Goal: Information Seeking & Learning: Learn about a topic

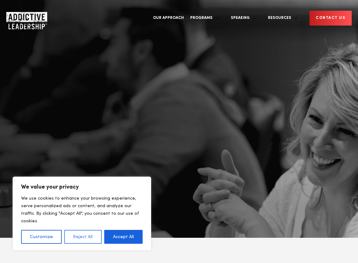
click at [79, 235] on button "Reject All" at bounding box center [82, 237] width 37 height 14
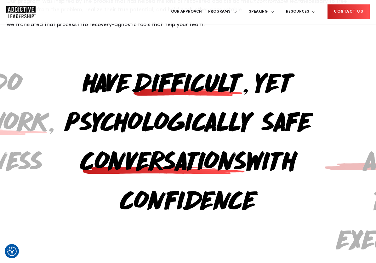
scroll to position [653, 0]
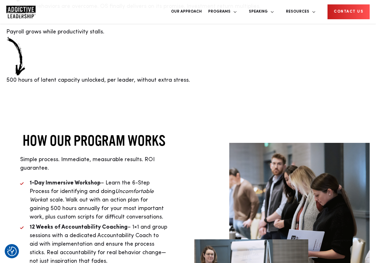
scroll to position [1372, 0]
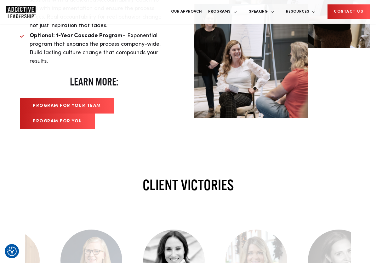
scroll to position [1610, 0]
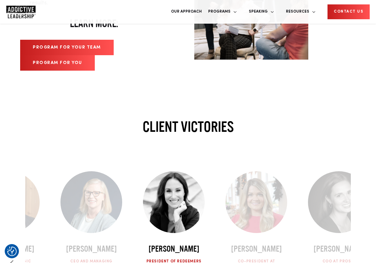
scroll to position [1669, 0]
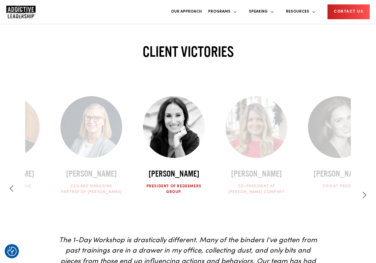
scroll to position [1745, 0]
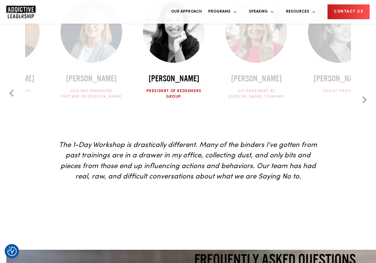
scroll to position [1837, 0]
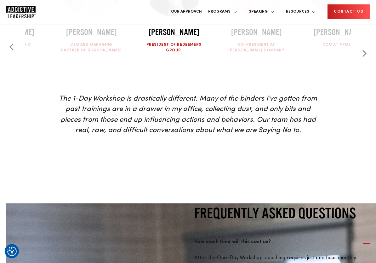
scroll to position [1886, 0]
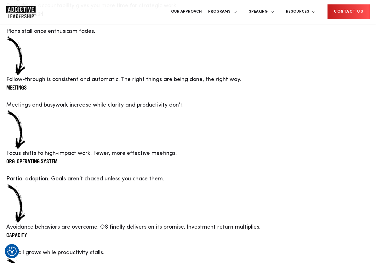
scroll to position [1154, 0]
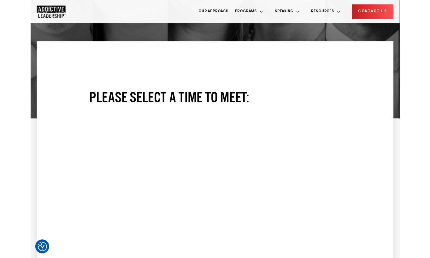
scroll to position [166, 0]
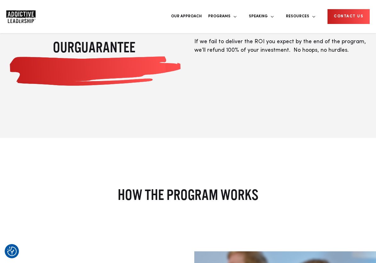
scroll to position [679, 0]
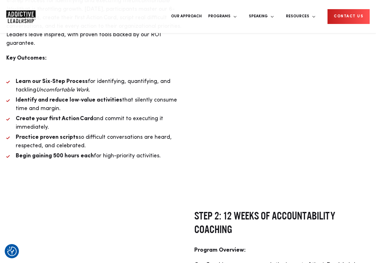
scroll to position [971, 0]
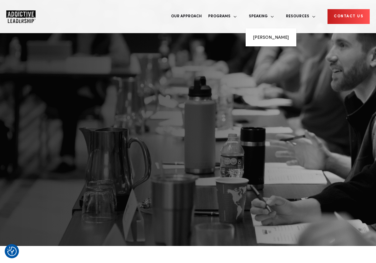
scroll to position [0, 0]
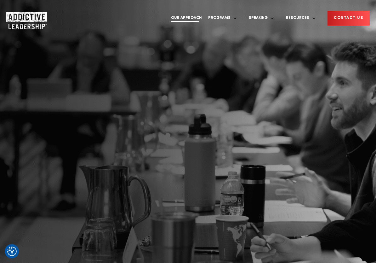
click at [205, 13] on link "Our Approach" at bounding box center [186, 18] width 37 height 24
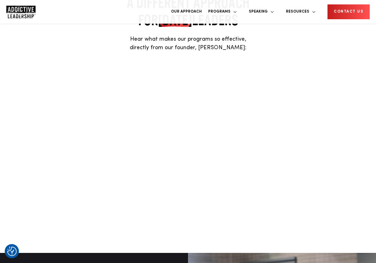
scroll to position [421, 0]
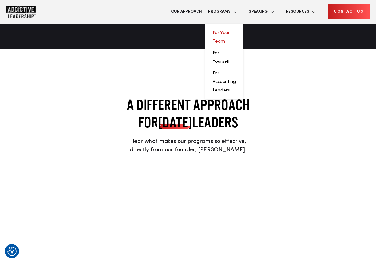
click at [230, 31] on link "For Your Team" at bounding box center [221, 37] width 17 height 13
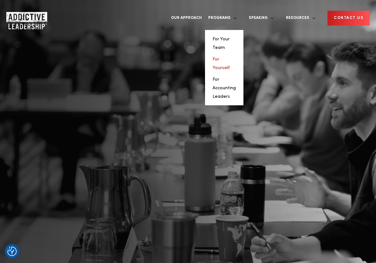
click at [230, 57] on link "For Yourself" at bounding box center [221, 63] width 17 height 13
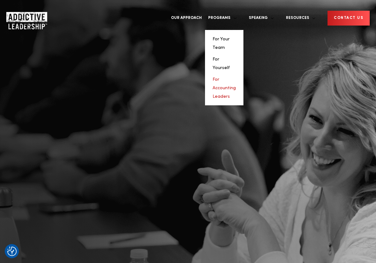
click at [236, 77] on link "For Accounting Leaders" at bounding box center [224, 87] width 23 height 21
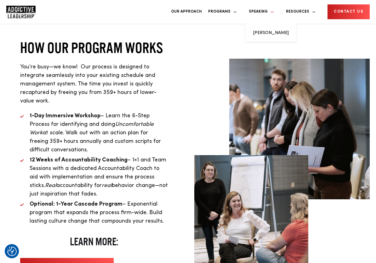
scroll to position [2056, 0]
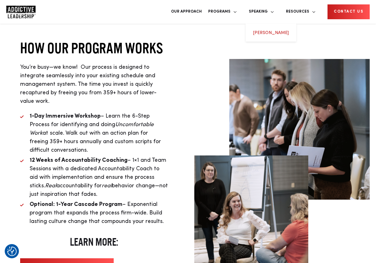
click at [279, 31] on link "Michael Brody-Waite" at bounding box center [271, 33] width 36 height 4
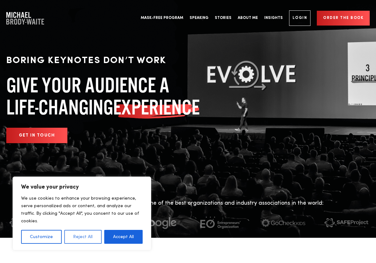
click at [84, 238] on button "Reject All" at bounding box center [82, 237] width 37 height 14
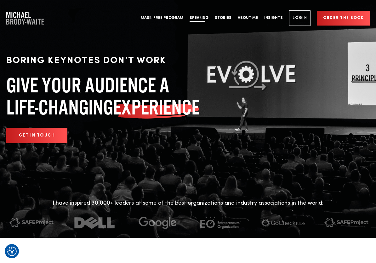
click at [209, 17] on link "Speaking" at bounding box center [199, 18] width 25 height 24
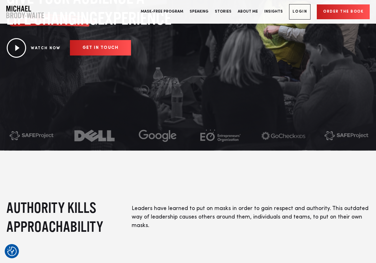
scroll to position [84, 0]
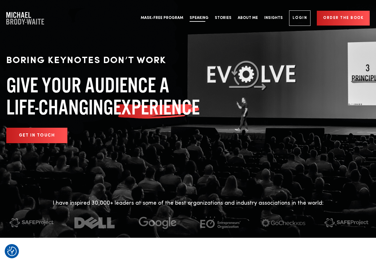
click at [206, 16] on link "Speaking" at bounding box center [199, 18] width 25 height 24
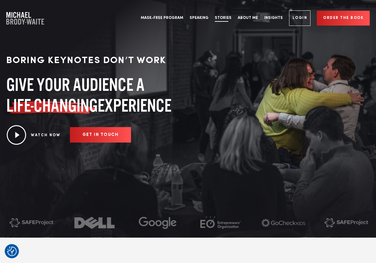
click at [230, 18] on link "Stories" at bounding box center [223, 18] width 23 height 24
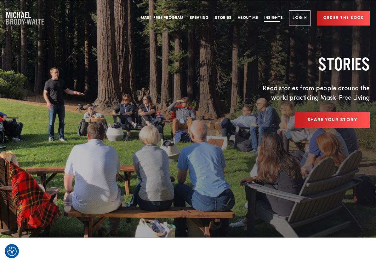
click at [271, 18] on link "Insights" at bounding box center [273, 18] width 25 height 24
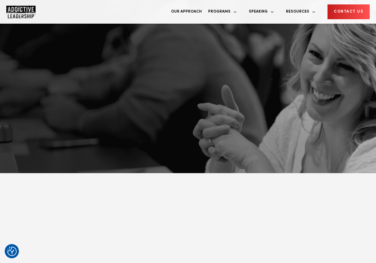
scroll to position [66, 0]
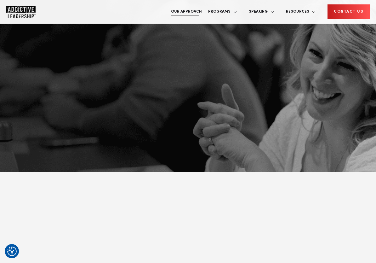
click at [205, 10] on link "Our Approach" at bounding box center [186, 12] width 37 height 24
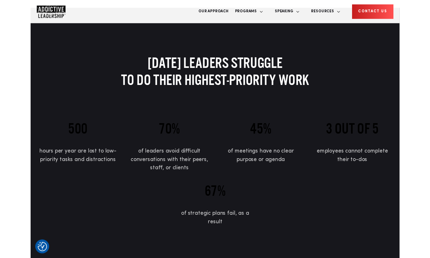
scroll to position [192, 0]
